Goal: Task Accomplishment & Management: Use online tool/utility

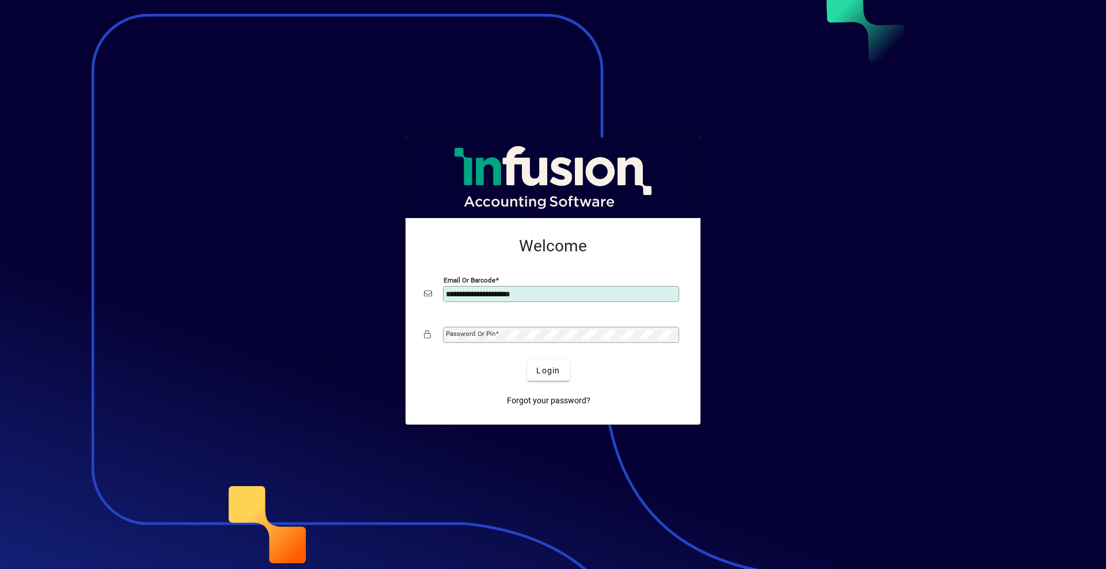
type input "**********"
click at [527, 360] on button "Login" at bounding box center [548, 370] width 42 height 21
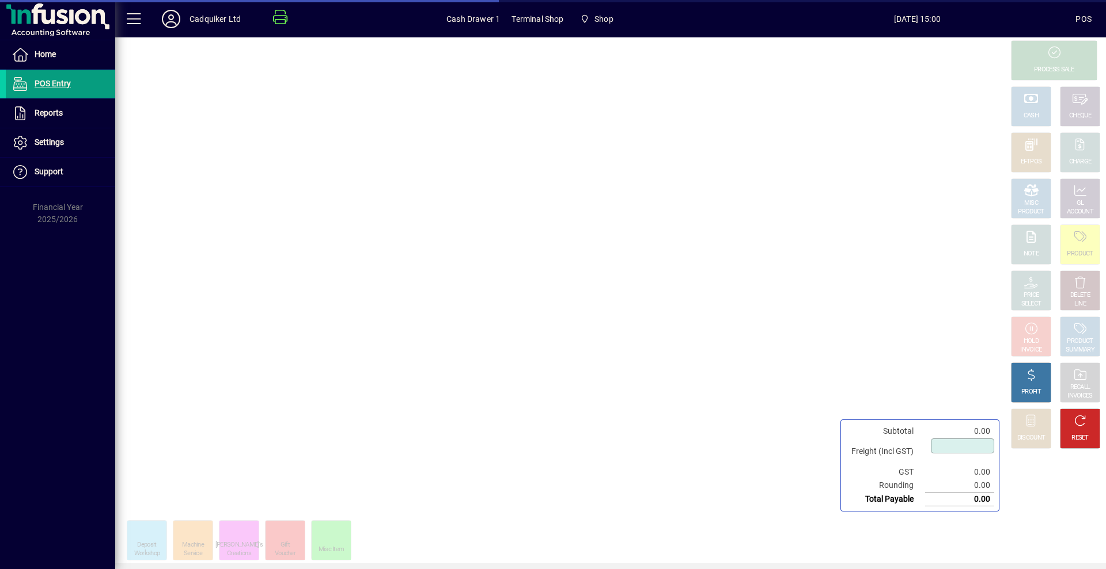
type input "****"
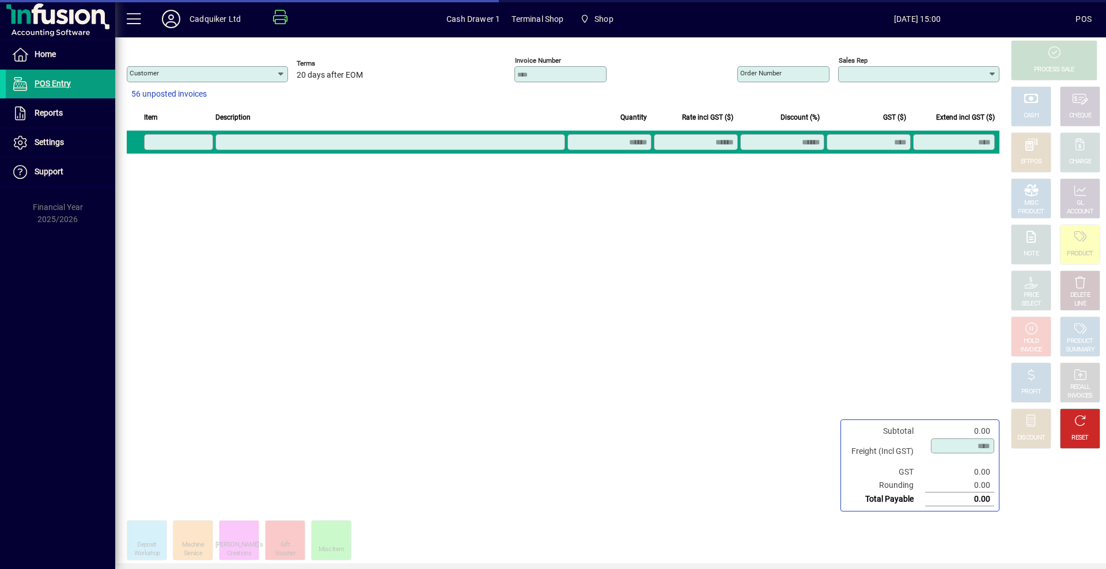
type input "**********"
